Goal: Complete application form: Complete application form

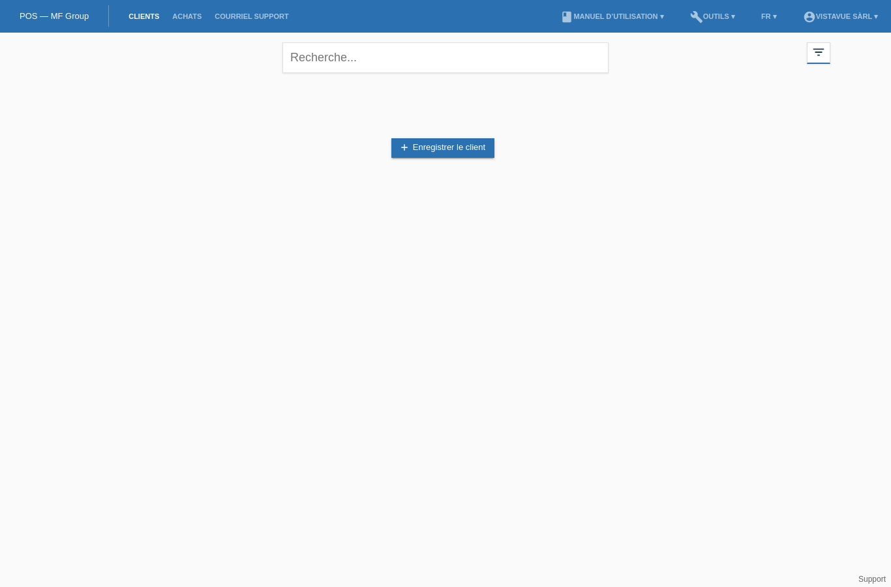
click at [825, 57] on icon "filter_list" at bounding box center [819, 52] width 14 height 14
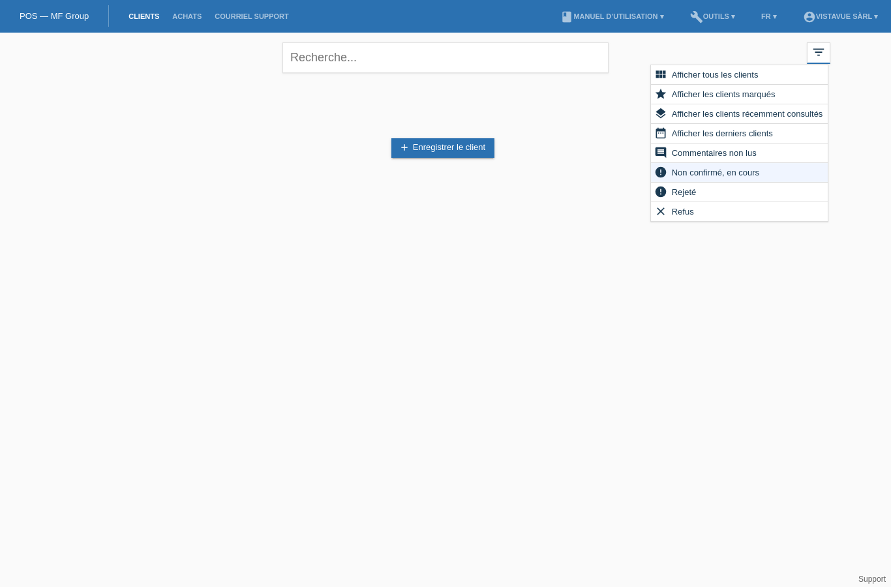
click at [421, 140] on link "add Enregistrer le client" at bounding box center [442, 148] width 103 height 20
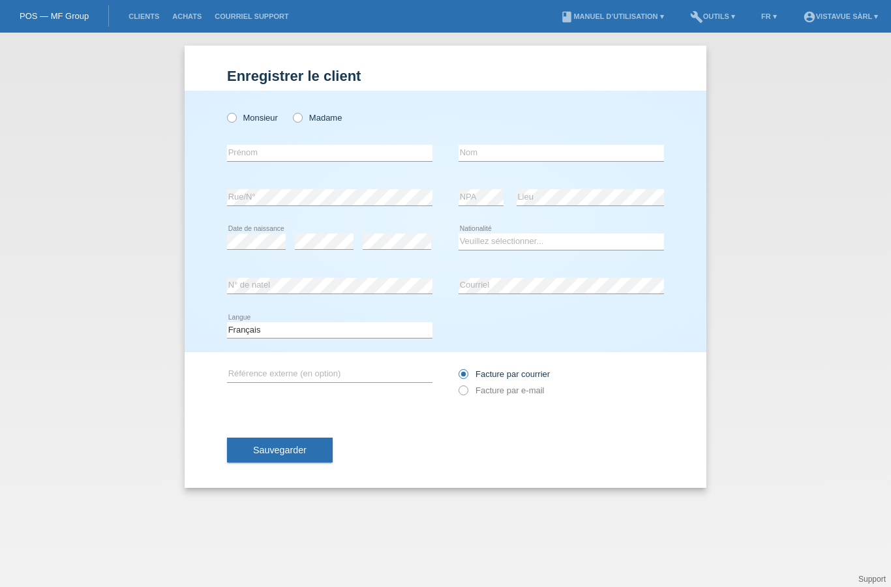
click at [225, 111] on icon at bounding box center [225, 111] width 0 height 0
click at [228, 121] on input "Monsieur" at bounding box center [231, 117] width 8 height 8
radio input "true"
click at [256, 159] on input "text" at bounding box center [329, 153] width 205 height 16
click at [250, 161] on input "text" at bounding box center [329, 153] width 205 height 16
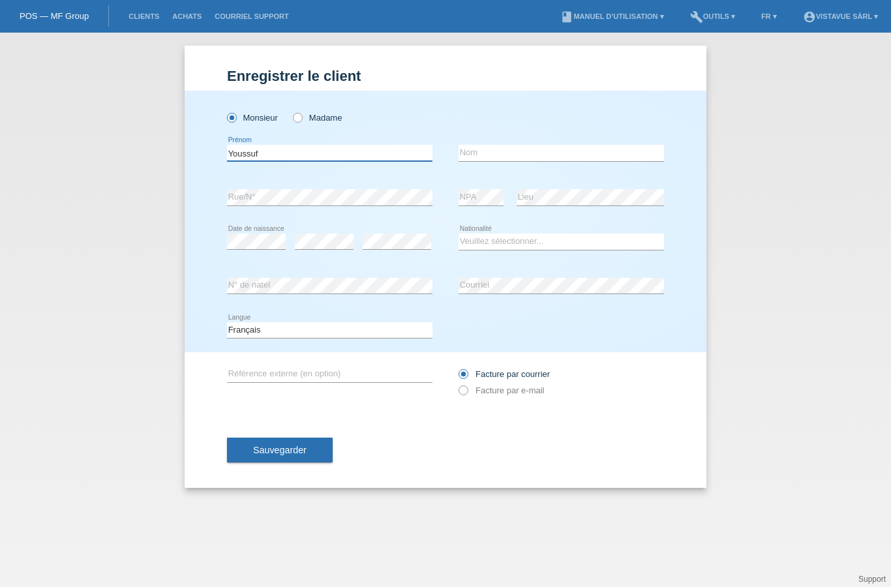
type input "Youssuf"
click at [493, 160] on input "text" at bounding box center [561, 153] width 205 height 16
type input "Dombouya"
click at [530, 249] on select "Veuillez sélectionner... Suisse Allemagne Autriche Liechtenstein ------------ A…" at bounding box center [561, 242] width 205 height 16
select select "CH"
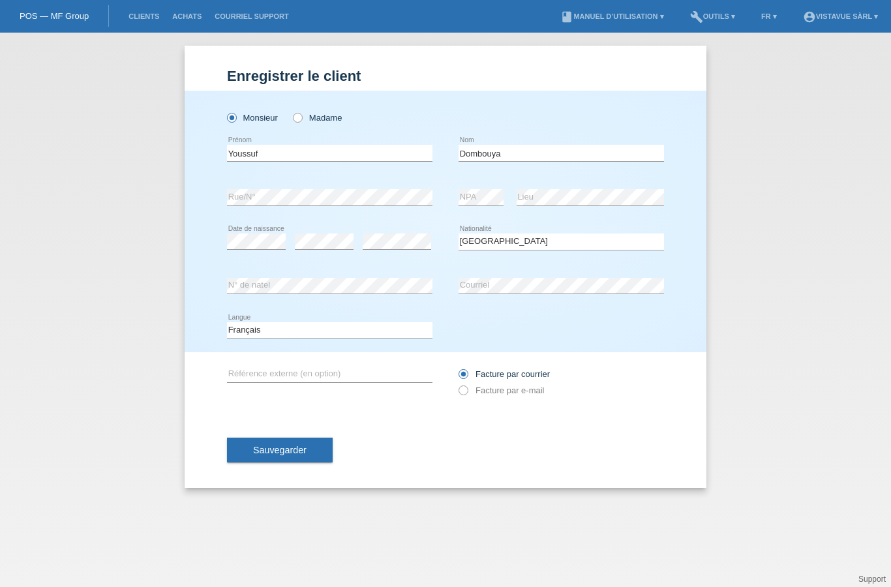
click at [273, 436] on div "Sauvegarder" at bounding box center [445, 450] width 437 height 76
click at [269, 455] on span "Sauvegarder" at bounding box center [279, 450] width 53 height 10
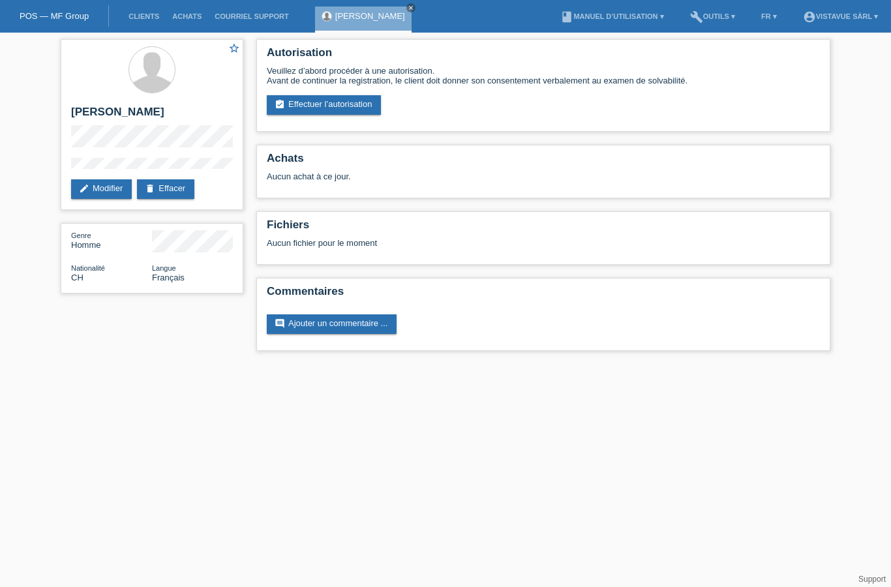
click at [331, 115] on link "assignment_turned_in Effectuer l’autorisation" at bounding box center [324, 105] width 114 height 20
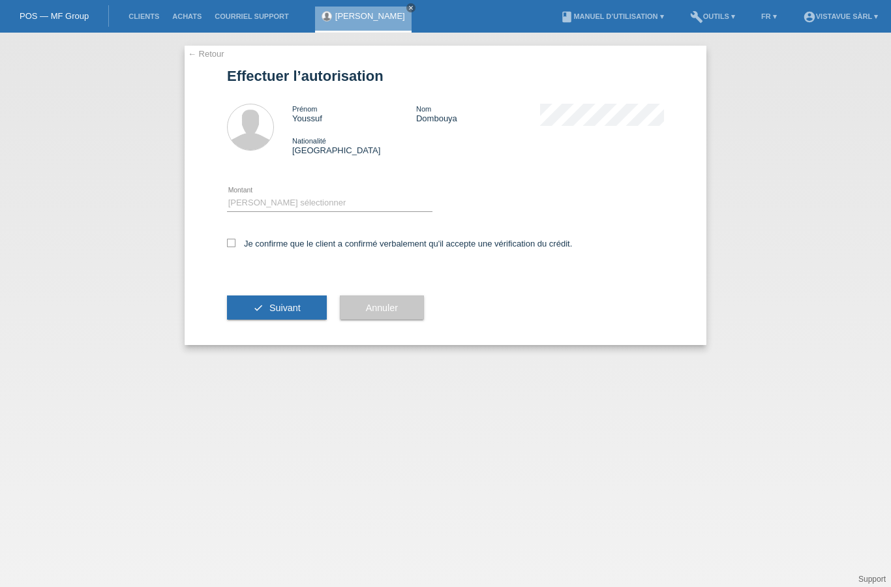
click at [282, 202] on select "Veuillez sélectionner CHF 1.00 - CHF 499.00 CHF 500.00 - CHF 1'999.00 CHF 2'000…" at bounding box center [329, 203] width 205 height 16
select select "2"
click at [224, 256] on div "← Retour Effectuer l’autorisation Prénom Youssuf Nom Dombouya Nationalité Suiss…" at bounding box center [446, 195] width 522 height 299
click at [232, 247] on input "Je confirme que le client a confirmé verbalement qu'il accepte une vérification…" at bounding box center [231, 243] width 8 height 8
checkbox input "true"
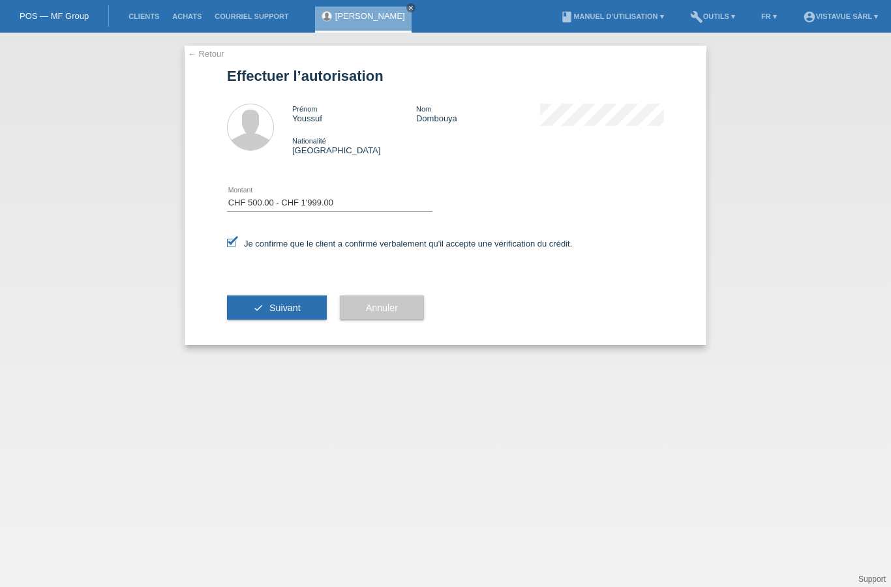
click at [267, 301] on button "check Suivant" at bounding box center [277, 308] width 100 height 25
